Goal: Task Accomplishment & Management: Use online tool/utility

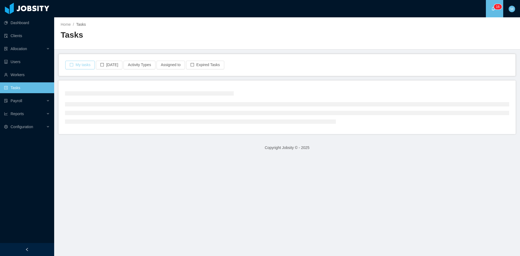
click at [82, 65] on button "My tasks" at bounding box center [80, 65] width 30 height 9
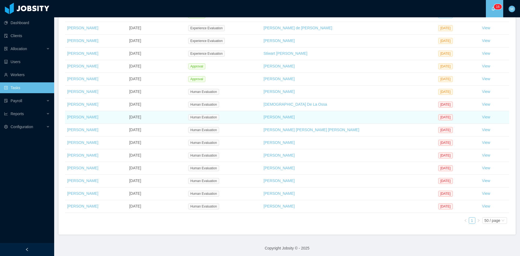
scroll to position [92, 0]
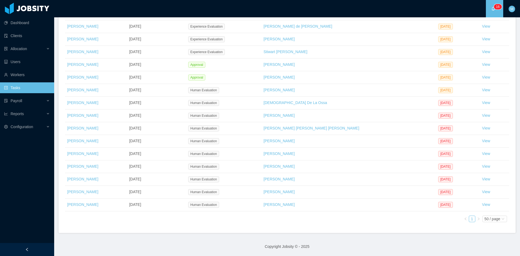
click at [482, 205] on link "View" at bounding box center [486, 204] width 8 height 4
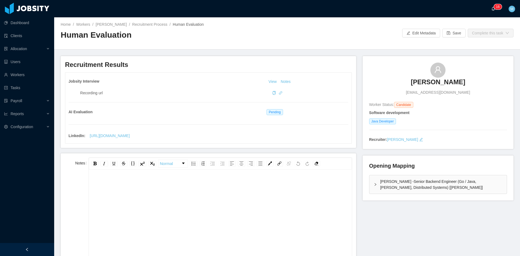
drag, startPoint x: 485, startPoint y: 7, endPoint x: 496, endPoint y: 5, distance: 11.6
click at [491, 6] on div "··· 0 1 2 3 4 5 6 7 8 9 0 1 2 3 4 5 6 7 8 9 0 1 2 3 4 5 6 7 8 9 0 1 2 3 4 5 6 7…" at bounding box center [259, 8] width 521 height 17
click at [496, 5] on p "1" at bounding box center [497, 6] width 2 height 5
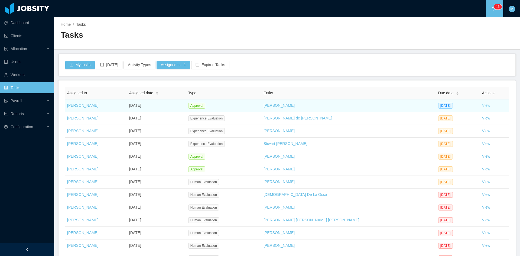
click at [482, 105] on link "View" at bounding box center [486, 105] width 8 height 4
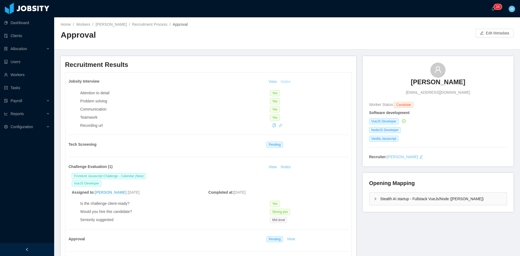
click at [285, 80] on button "Notes" at bounding box center [286, 82] width 14 height 6
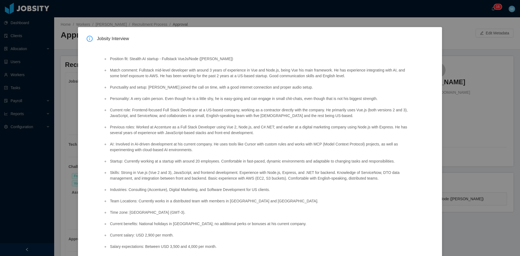
scroll to position [43, 0]
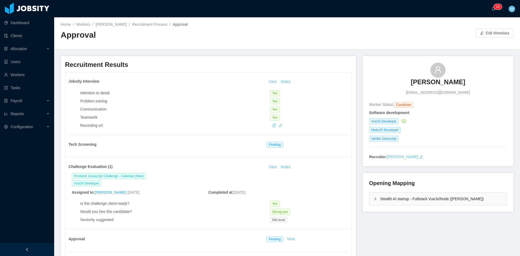
click at [371, 196] on div "Stealth AI startup - Fullstack VueJs/Node ([PERSON_NAME])" at bounding box center [437, 199] width 137 height 12
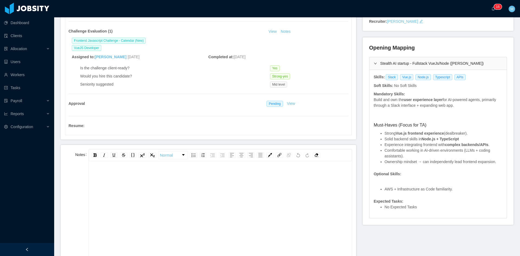
scroll to position [181, 0]
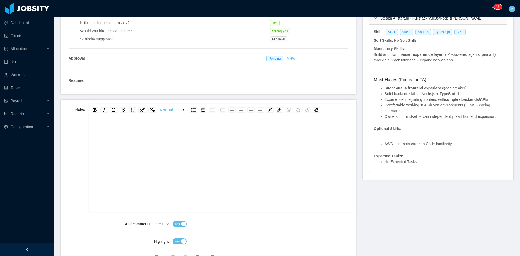
click at [193, 147] on div "rdw-editor" at bounding box center [220, 172] width 254 height 95
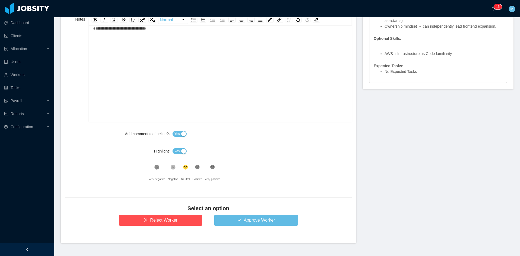
scroll to position [283, 0]
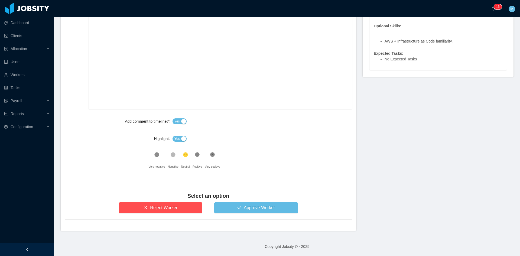
click at [173, 144] on div "Yes" at bounding box center [261, 138] width 179 height 11
click at [174, 140] on span "Yes" at bounding box center [176, 138] width 5 height 5
click at [228, 199] on h4 "Select an option" at bounding box center [208, 196] width 287 height 8
click at [233, 209] on button "Approve Worker" at bounding box center [256, 207] width 84 height 11
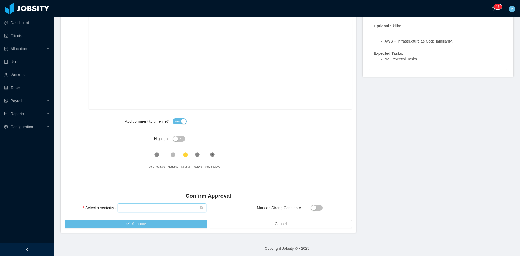
click at [153, 208] on div "Select seniority" at bounding box center [160, 208] width 78 height 8
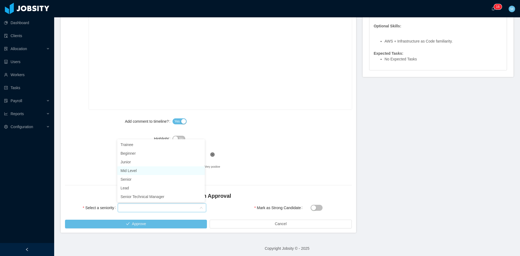
click at [131, 171] on li "Mid Level" at bounding box center [160, 170] width 87 height 9
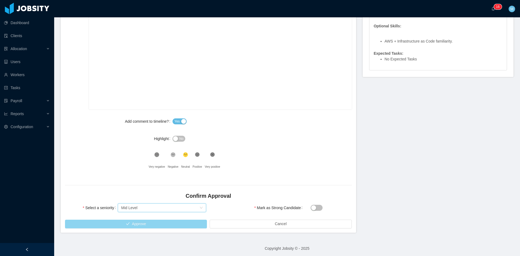
click at [151, 225] on button "Approve" at bounding box center [136, 224] width 142 height 9
